Goal: Find specific page/section: Find specific page/section

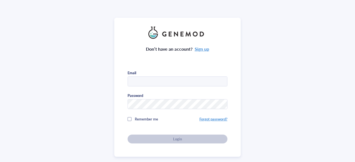
type input "[EMAIL_ADDRESS][DOMAIN_NAME]"
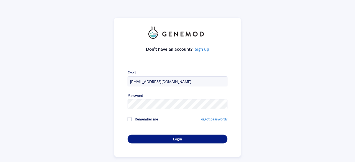
click at [153, 136] on div "Don’t have an account? Sign up Email [EMAIL_ADDRESS][DOMAIN_NAME] Password Reme…" at bounding box center [178, 91] width 100 height 105
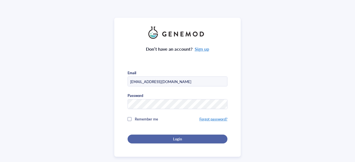
click at [166, 141] on button "Login" at bounding box center [178, 139] width 100 height 9
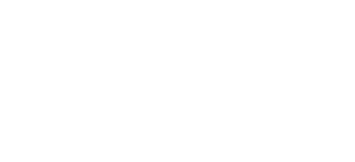
click at [132, 42] on div at bounding box center [177, 81] width 355 height 162
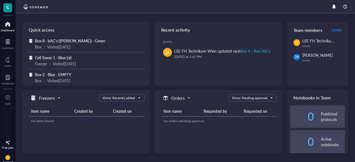
click at [4, 25] on div at bounding box center [8, 24] width 14 height 9
click at [8, 25] on div at bounding box center [8, 24] width 14 height 9
click at [13, 43] on div at bounding box center [8, 41] width 12 height 9
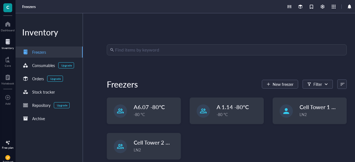
scroll to position [6, 0]
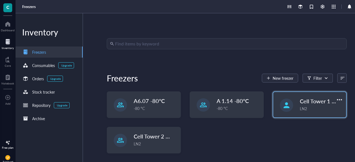
click at [295, 96] on div "Cell Tower 1 - Blue Lid LN2" at bounding box center [309, 105] width 73 height 26
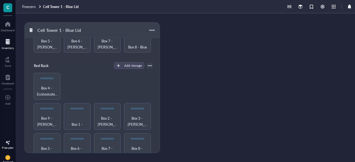
scroll to position [14, 0]
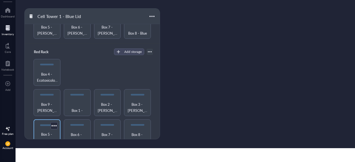
click at [46, 132] on span "Box 5 - HEK/MG63 - Blue" at bounding box center [46, 138] width 21 height 12
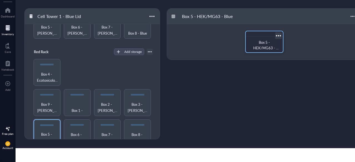
click at [267, 45] on span "Box 5 - HEK/MG63 - Blue" at bounding box center [266, 48] width 26 height 16
